Goal: Task Accomplishment & Management: Use online tool/utility

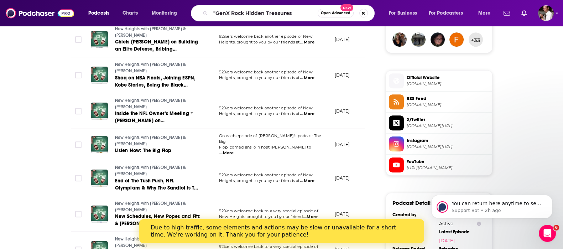
scroll to position [63, 0]
type input ""GenX Rock Hidden Treasures""
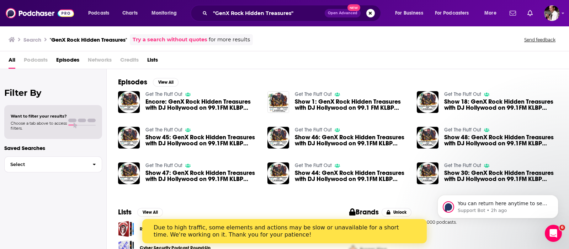
click at [162, 89] on div "Episodes View All Get The Fluff Out Encore: GenX Rock Hidden Treasures with DJ …" at bounding box center [338, 134] width 463 height 130
click at [162, 93] on link "Get The Fluff Out" at bounding box center [164, 94] width 37 height 6
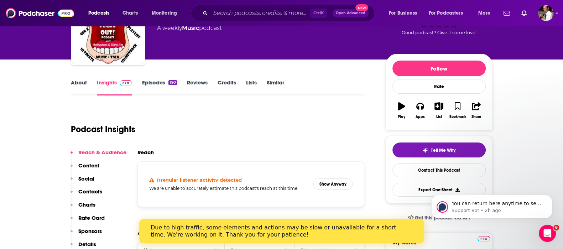
scroll to position [59, 0]
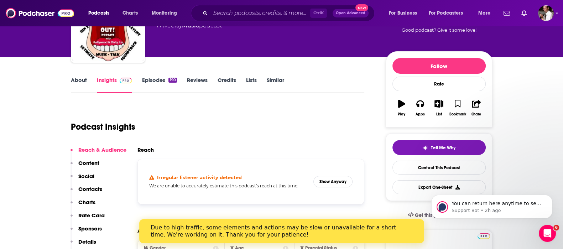
click at [155, 75] on div "About Insights Episodes 190 Reviews Credits Lists Similar" at bounding box center [218, 83] width 294 height 17
click at [155, 80] on link "Episodes 190" at bounding box center [159, 85] width 35 height 16
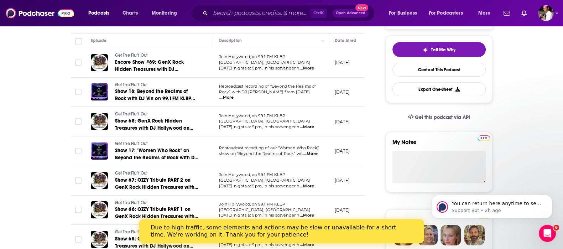
scroll to position [178, 0]
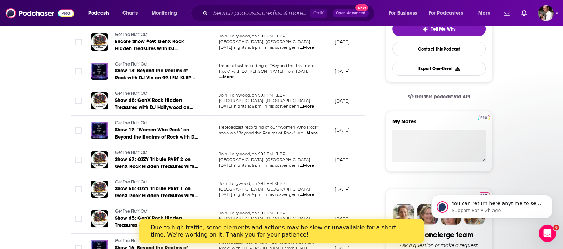
click at [549, 232] on icon "Open Intercom Messenger" at bounding box center [547, 233] width 12 height 12
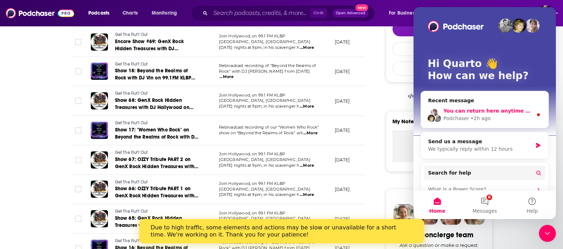
click at [476, 114] on span "You can return here anytime to see responses and send updates." at bounding box center [534, 111] width 183 height 6
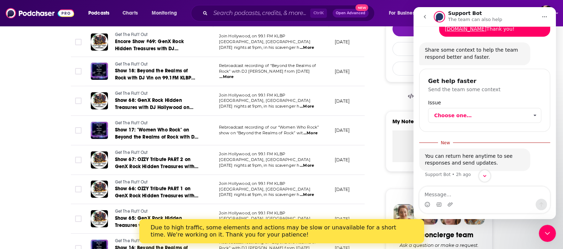
scroll to position [74, 0]
drag, startPoint x: 547, startPoint y: 229, endPoint x: 542, endPoint y: 228, distance: 4.3
click at [547, 229] on icon "Close Intercom Messenger" at bounding box center [547, 233] width 9 height 9
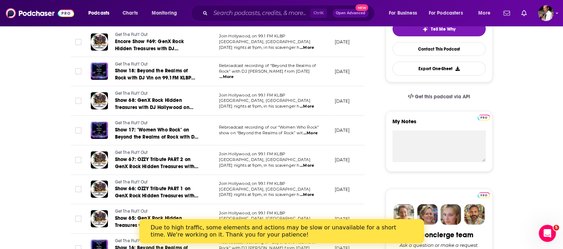
click at [387, 233] on div "Due to high traffic, some elements and actions may be slow or unavailable for a…" at bounding box center [275, 231] width 251 height 14
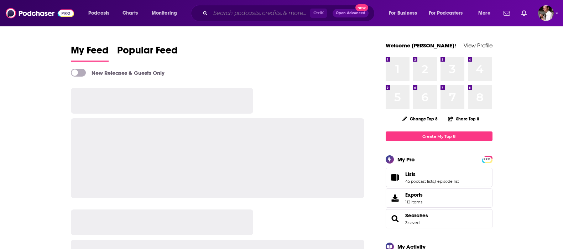
click at [246, 13] on input "Search podcasts, credits, & more..." at bounding box center [260, 12] width 100 height 11
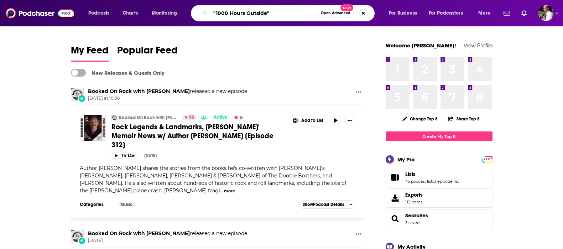
type input ""1000 Hours Outside""
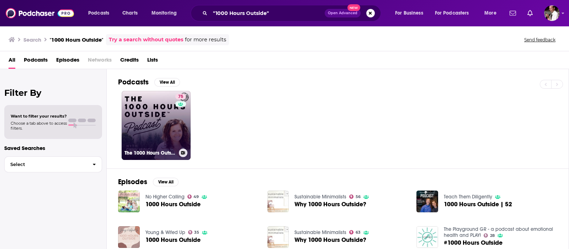
click at [153, 114] on link "75 The 1000 Hours Outside Podcast" at bounding box center [156, 125] width 69 height 69
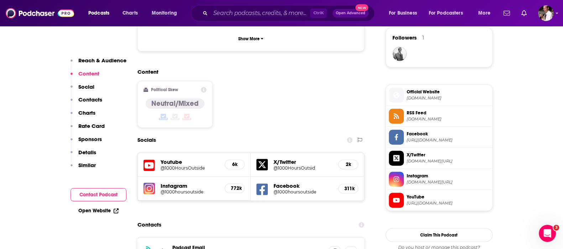
scroll to position [534, 0]
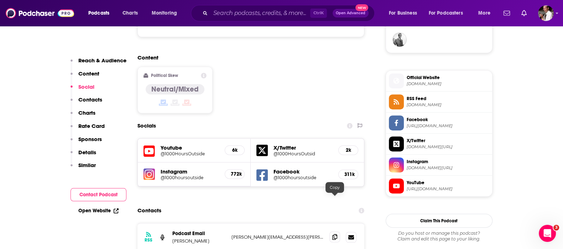
click at [331, 231] on span at bounding box center [334, 236] width 11 height 11
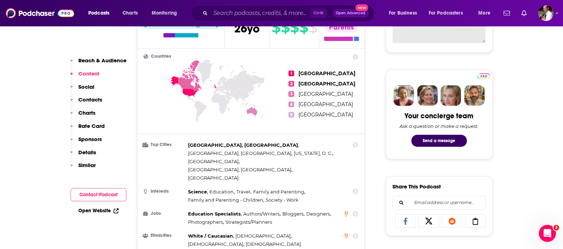
scroll to position [59, 0]
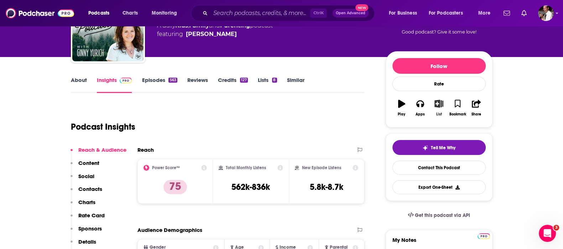
click at [433, 103] on button "List" at bounding box center [438, 108] width 19 height 26
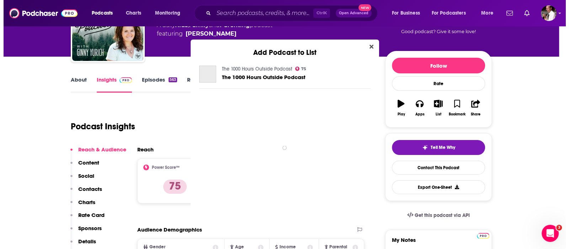
scroll to position [0, 0]
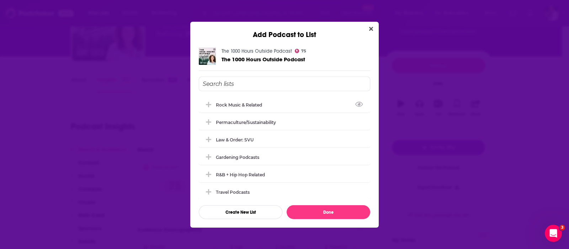
click at [239, 85] on input "Add Podcast To List" at bounding box center [285, 84] width 172 height 15
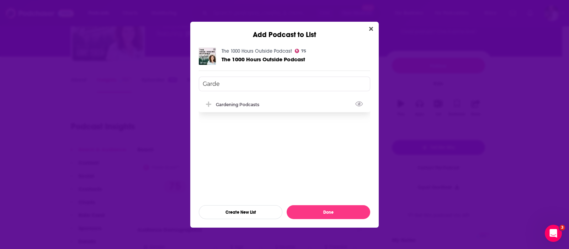
click at [242, 103] on div "Gardening Podcasts" at bounding box center [240, 104] width 48 height 5
type input "Garde"
click at [445, 89] on div "Add Podcast to List The 1000 Hours Outside Podcast 75 The 1000 Hours Outside Po…" at bounding box center [284, 124] width 569 height 249
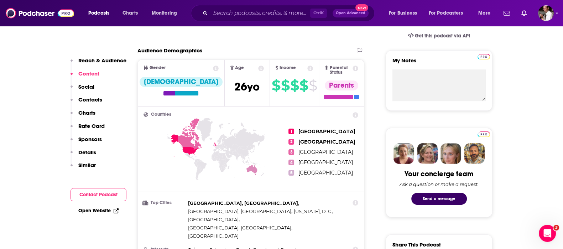
scroll to position [237, 0]
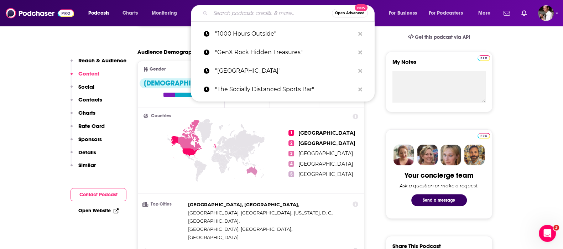
click at [219, 15] on input "Search podcasts, credits, & more..." at bounding box center [270, 12] width 121 height 11
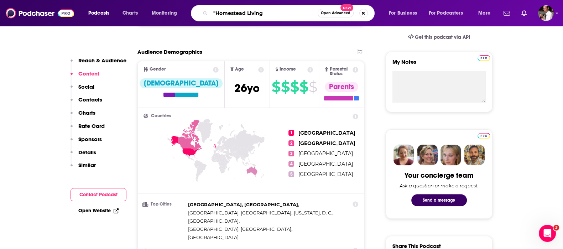
type input ""Homestead Living""
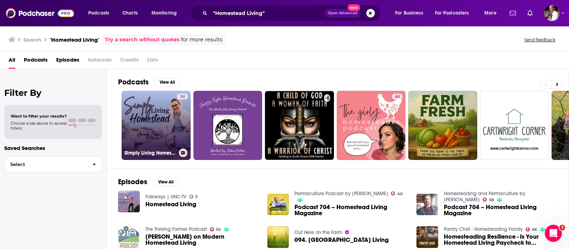
click at [149, 111] on link "34 Simply Living Homestead | Build Community, Sustainable Practices, Traditiona…" at bounding box center [156, 125] width 69 height 69
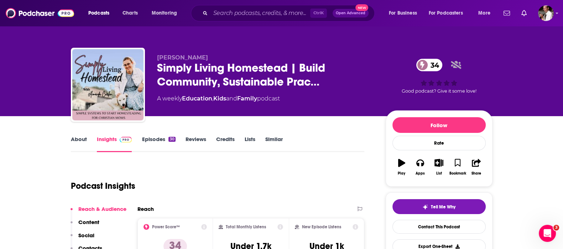
click at [157, 136] on link "Episodes 30" at bounding box center [158, 144] width 33 height 16
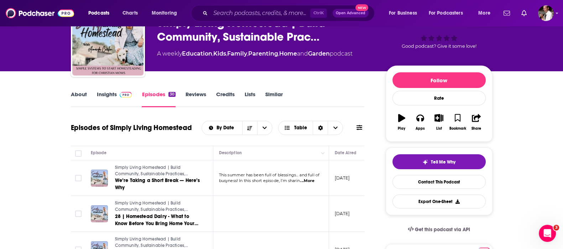
scroll to position [119, 0]
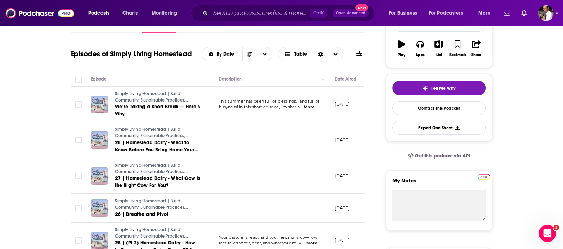
click at [312, 106] on span "...More" at bounding box center [307, 107] width 14 height 6
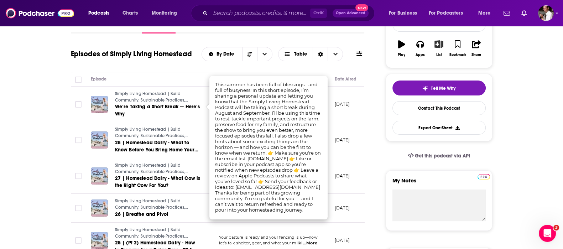
click at [437, 47] on icon "button" at bounding box center [438, 44] width 9 height 8
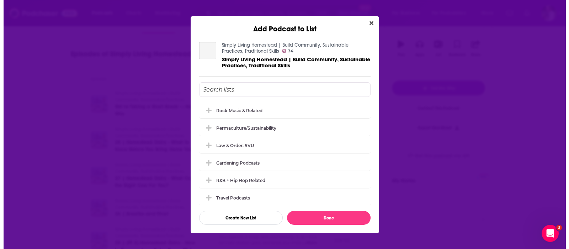
scroll to position [0, 0]
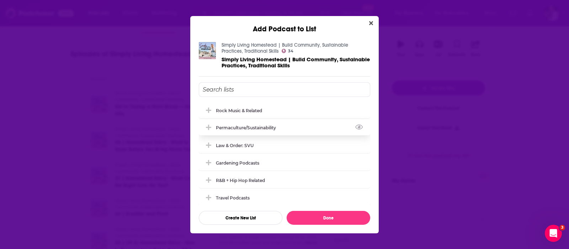
click at [263, 125] on div "Permaculture/Sustainability" at bounding box center [248, 127] width 64 height 5
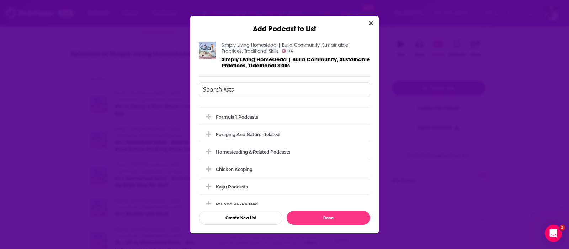
scroll to position [356, 0]
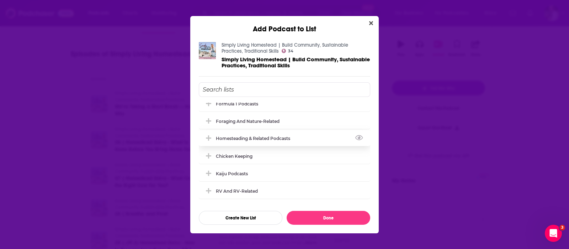
click at [279, 138] on div "Homesteading & Related Podcasts" at bounding box center [255, 138] width 79 height 5
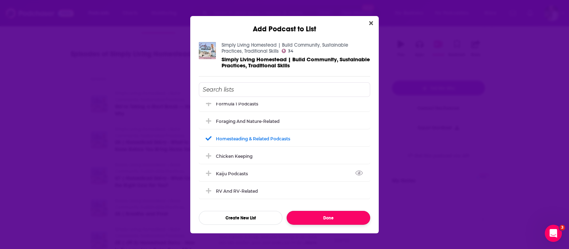
click at [317, 213] on button "Done" at bounding box center [329, 218] width 84 height 14
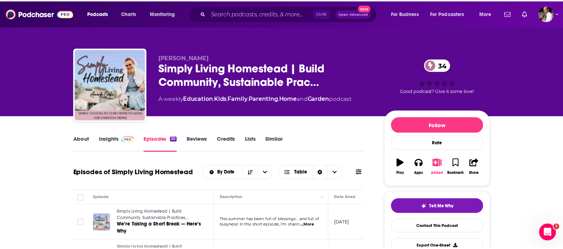
scroll to position [119, 0]
